Goal: Find specific page/section

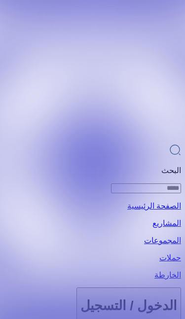
click at [169, 144] on icon at bounding box center [175, 150] width 12 height 12
click at [98, 166] on p "البحث" at bounding box center [92, 170] width 177 height 9
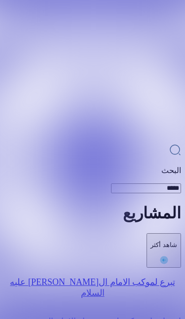
type input "*****"
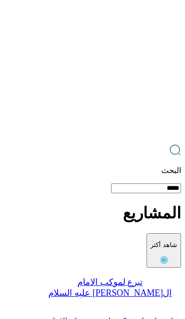
scroll to position [0, -106]
